Goal: Answer question/provide support

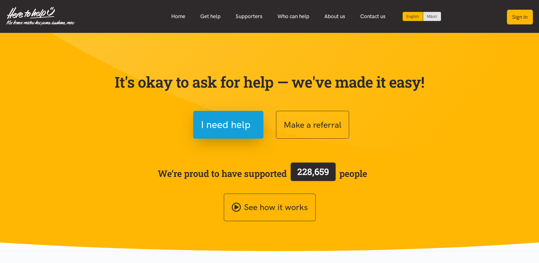
click at [517, 16] on button "Sign in" at bounding box center [520, 17] width 26 height 15
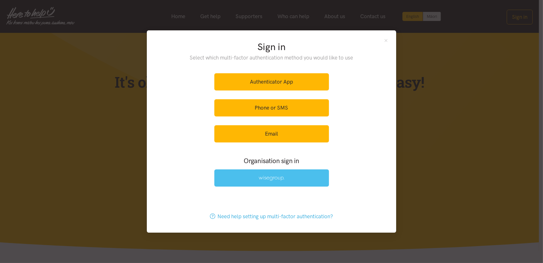
click at [256, 179] on link at bounding box center [271, 177] width 115 height 17
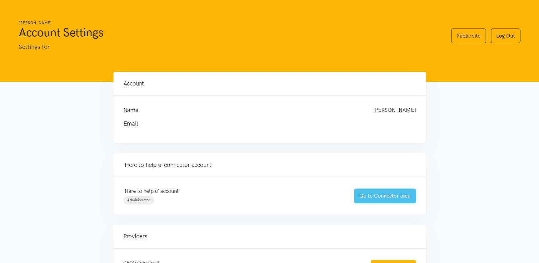
click at [392, 197] on link "Go to Connector area" at bounding box center [385, 195] width 62 height 15
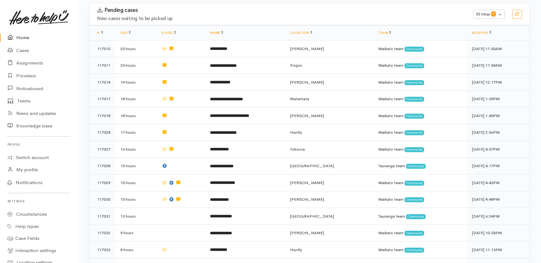
scroll to position [119, 0]
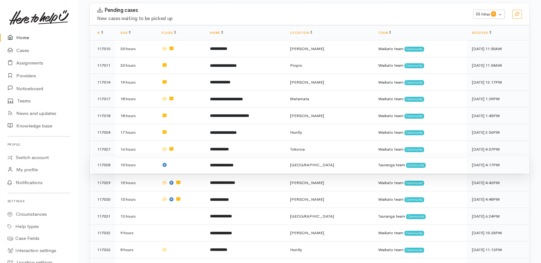
click at [184, 156] on td at bounding box center [181, 164] width 48 height 17
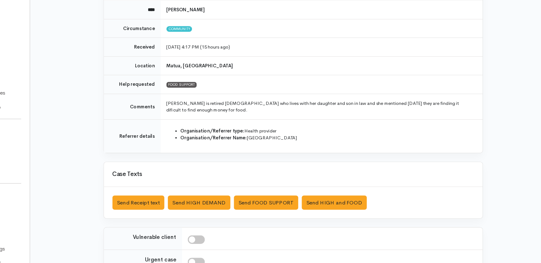
scroll to position [45, 0]
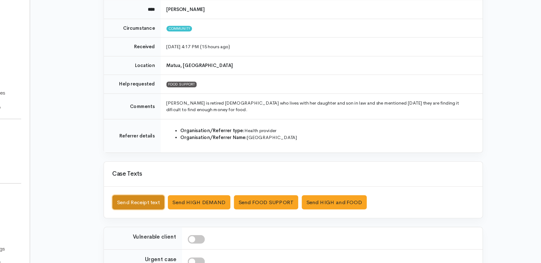
click at [176, 203] on button "Send Receipt text" at bounding box center [174, 209] width 46 height 13
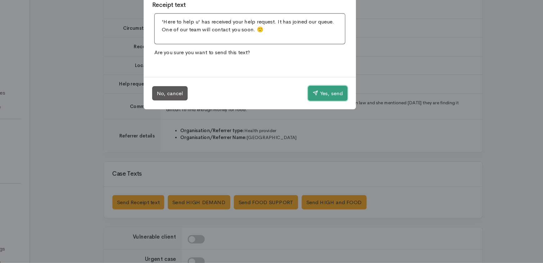
click at [343, 112] on button "Yes, send" at bounding box center [340, 113] width 35 height 13
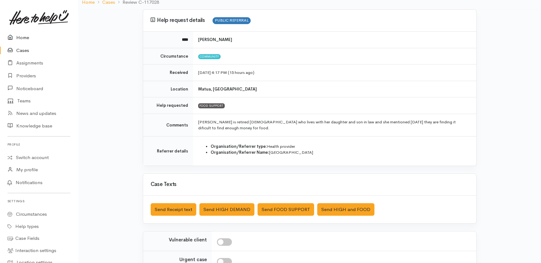
click at [22, 38] on link "Home" at bounding box center [39, 37] width 78 height 13
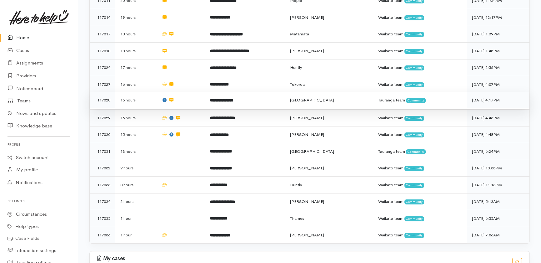
scroll to position [184, 0]
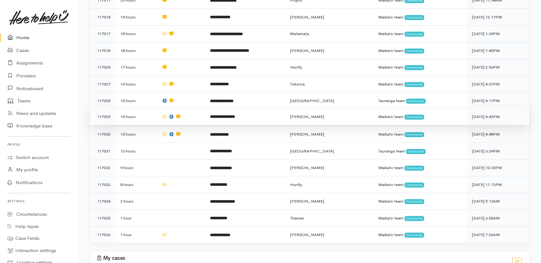
click at [266, 108] on td "**********" at bounding box center [245, 116] width 80 height 17
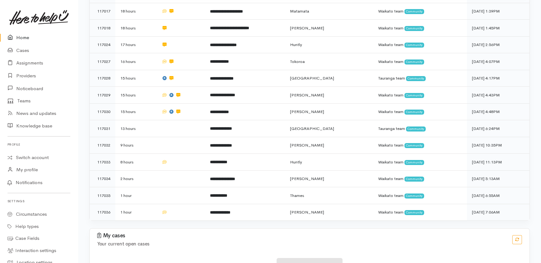
scroll to position [212, 0]
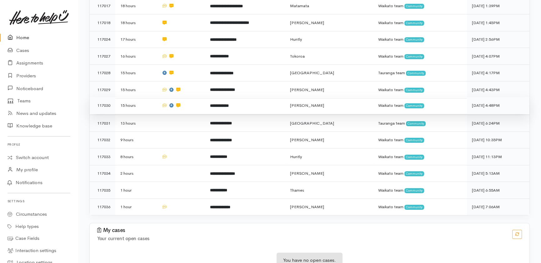
click at [199, 97] on td at bounding box center [181, 105] width 48 height 17
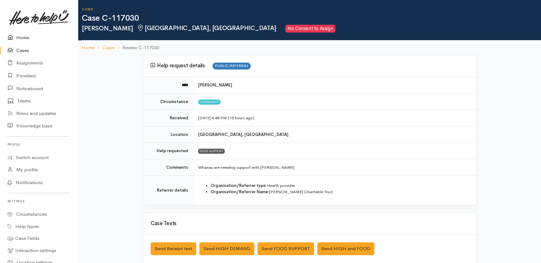
click at [21, 37] on link "Home" at bounding box center [39, 37] width 78 height 13
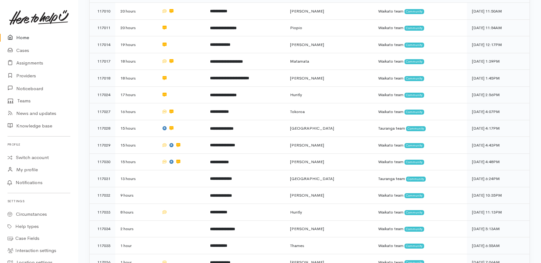
scroll to position [205, 0]
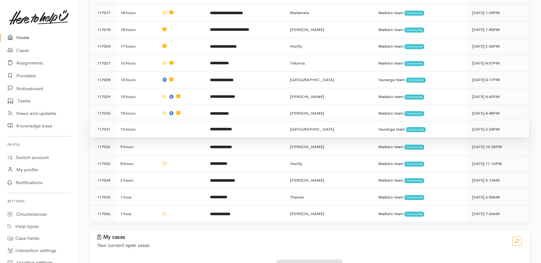
click at [160, 121] on td at bounding box center [181, 129] width 48 height 17
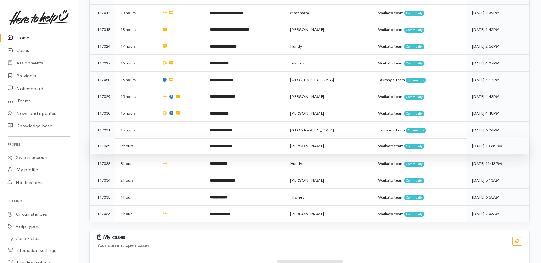
click at [164, 137] on td at bounding box center [181, 145] width 48 height 17
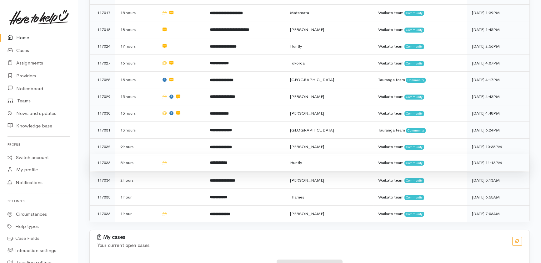
click at [198, 154] on td at bounding box center [181, 162] width 48 height 17
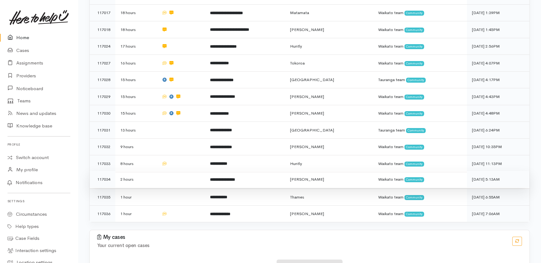
click at [189, 171] on td at bounding box center [181, 179] width 48 height 17
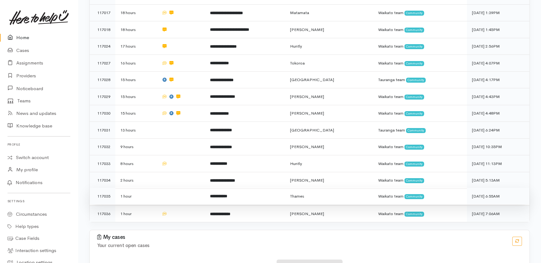
click at [183, 188] on td at bounding box center [181, 196] width 48 height 17
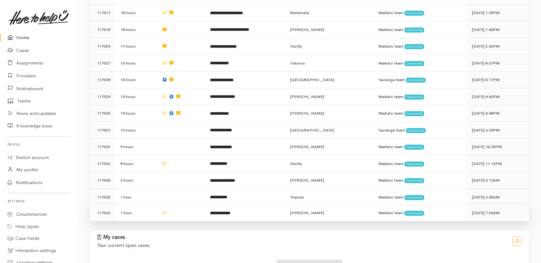
click at [183, 204] on td at bounding box center [181, 212] width 48 height 17
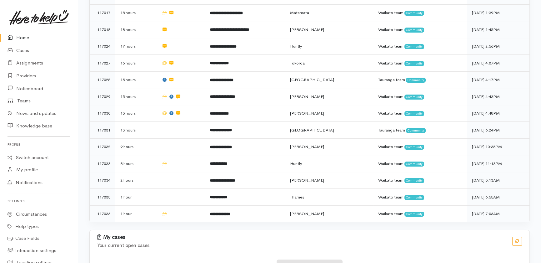
click at [17, 40] on link "Home" at bounding box center [39, 37] width 78 height 13
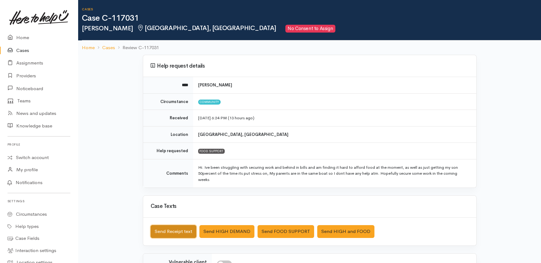
click at [172, 228] on button "Send Receipt text" at bounding box center [174, 231] width 46 height 13
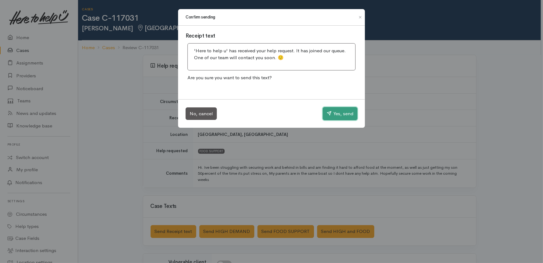
click at [341, 113] on button "Yes, send" at bounding box center [340, 113] width 35 height 13
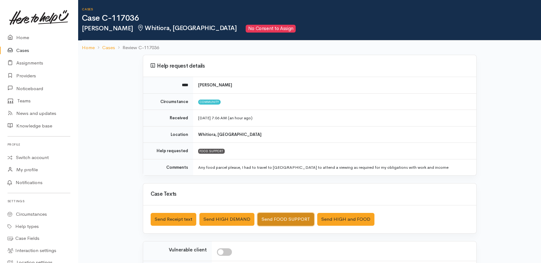
click at [283, 217] on button "Send FOOD SUPPORT" at bounding box center [286, 219] width 57 height 13
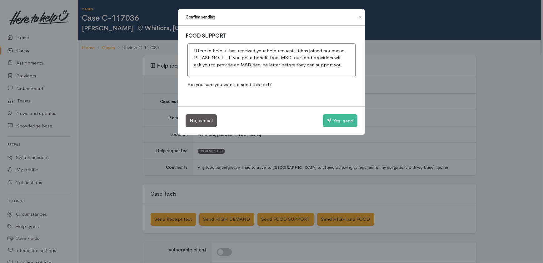
click at [426, 100] on div "Confirm sending FOOD SUPPORT 'Here to help u' has received your help request. I…" at bounding box center [271, 131] width 543 height 263
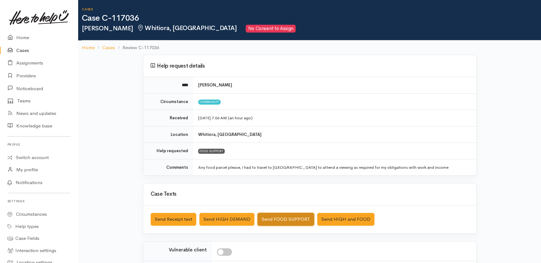
click at [293, 219] on button "Send FOOD SUPPORT" at bounding box center [286, 219] width 57 height 13
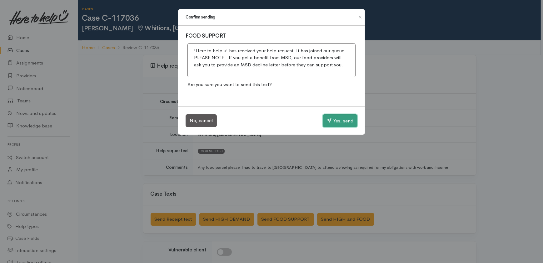
click at [341, 116] on button "Yes, send" at bounding box center [340, 120] width 35 height 13
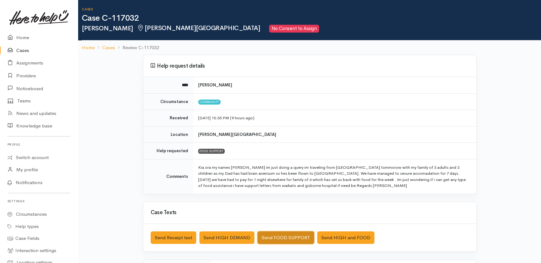
click at [288, 234] on button "Send FOOD SUPPORT" at bounding box center [286, 237] width 57 height 13
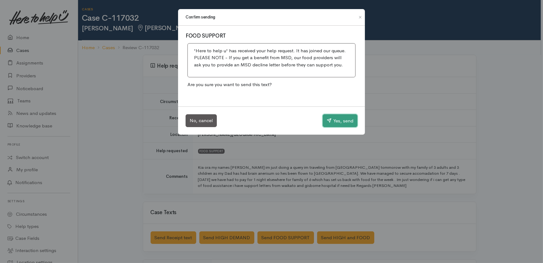
click at [343, 120] on button "Yes, send" at bounding box center [340, 120] width 35 height 13
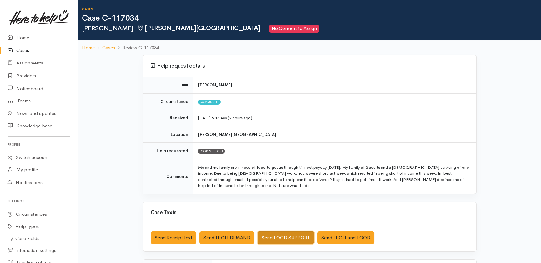
click at [280, 234] on button "Send FOOD SUPPORT" at bounding box center [286, 237] width 57 height 13
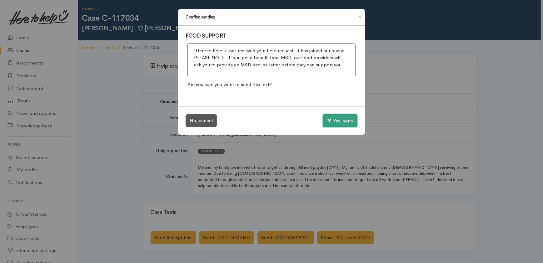
click at [343, 120] on button "Yes, send" at bounding box center [340, 120] width 35 height 13
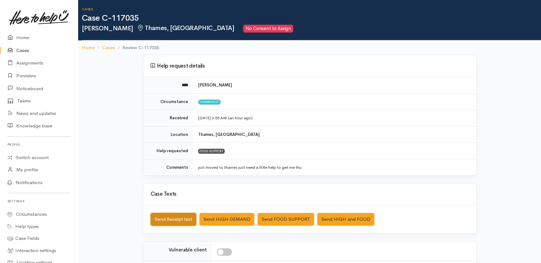
click at [178, 217] on button "Send Receipt text" at bounding box center [174, 219] width 46 height 13
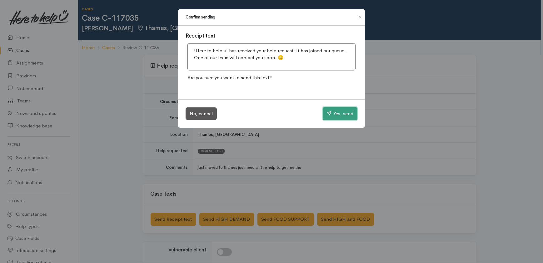
click at [341, 109] on button "Yes, send" at bounding box center [340, 113] width 35 height 13
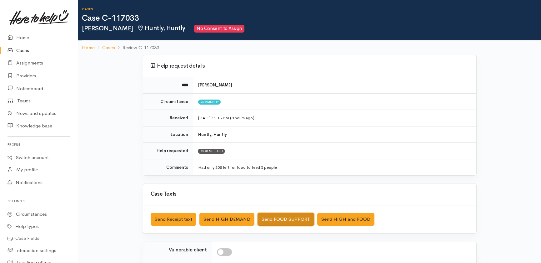
click at [275, 219] on button "Send FOOD SUPPORT" at bounding box center [286, 219] width 57 height 13
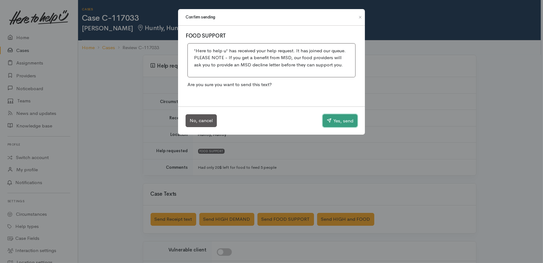
click at [345, 121] on button "Yes, send" at bounding box center [340, 120] width 35 height 13
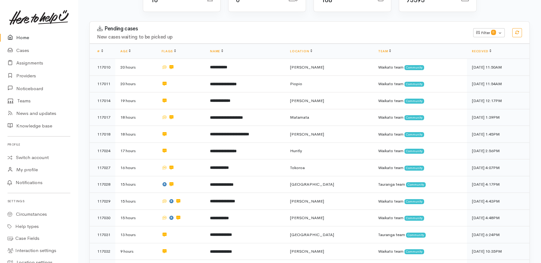
scroll to position [212, 0]
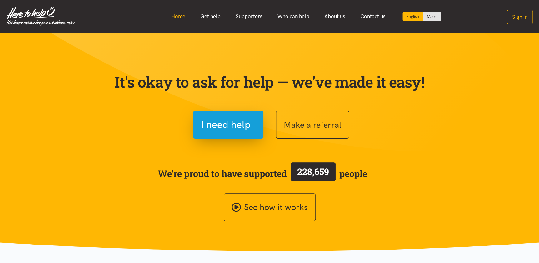
click at [178, 14] on link "Home" at bounding box center [178, 16] width 29 height 13
